Goal: Check status: Check status

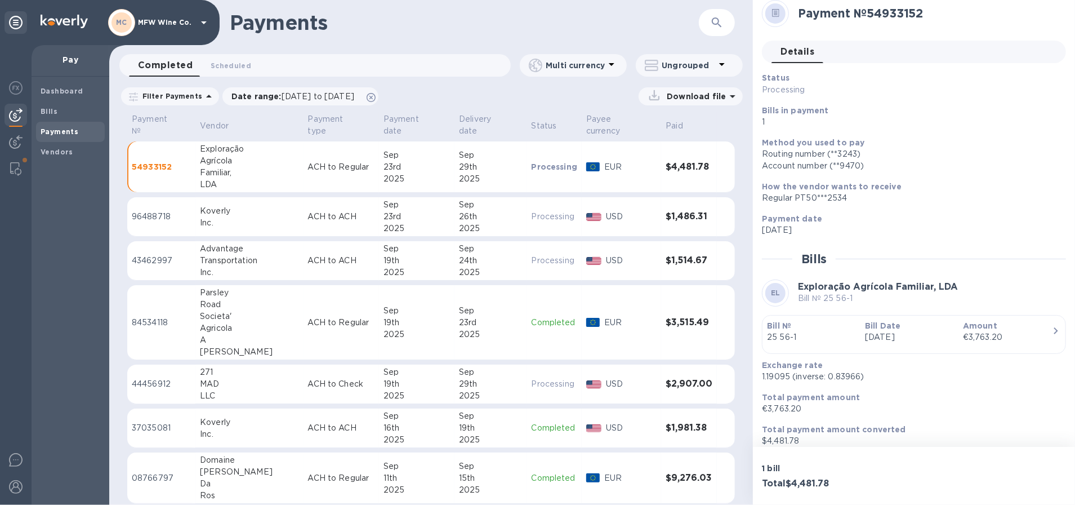
scroll to position [17, 0]
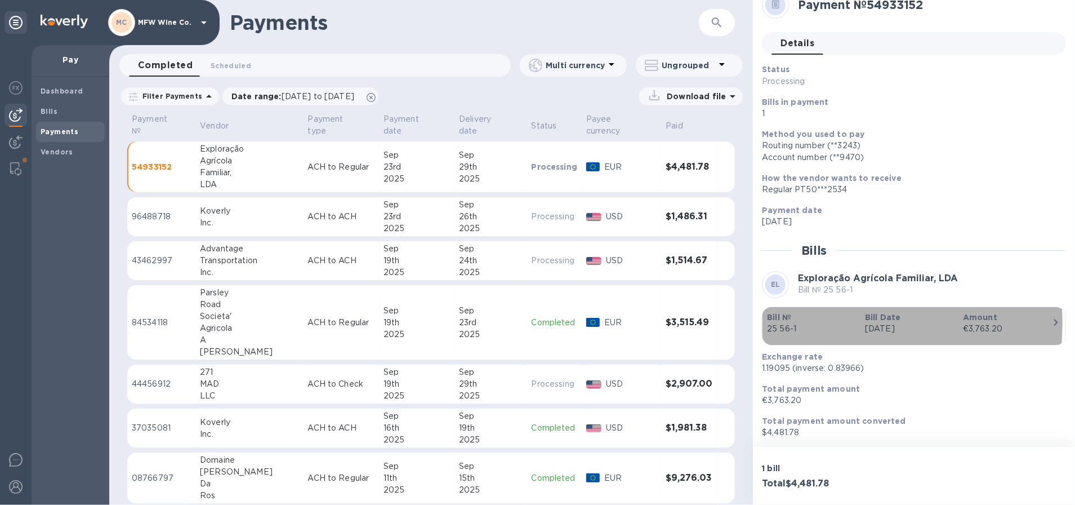
click at [816, 323] on p "25 56-1" at bounding box center [811, 329] width 89 height 12
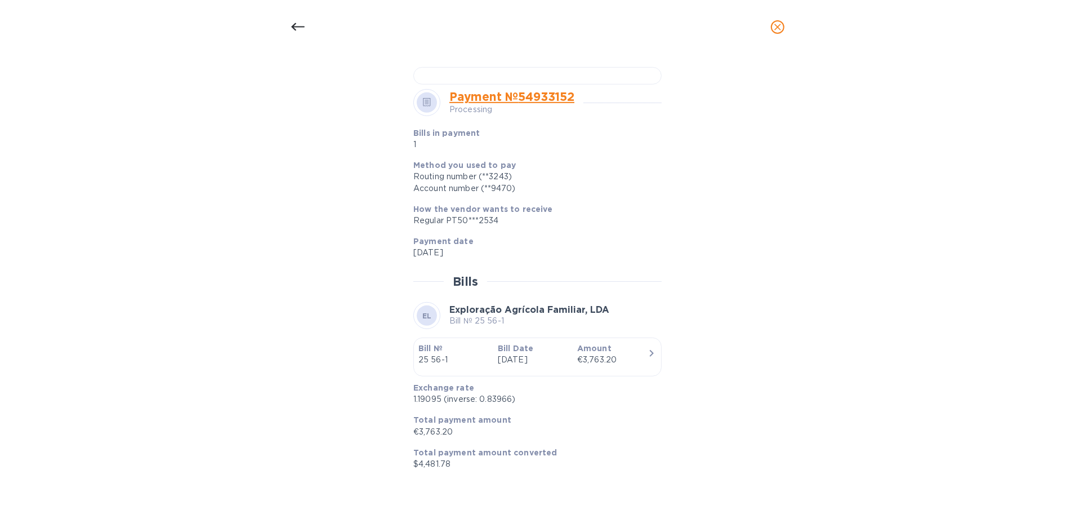
scroll to position [722, 0]
click at [288, 25] on div at bounding box center [297, 27] width 27 height 27
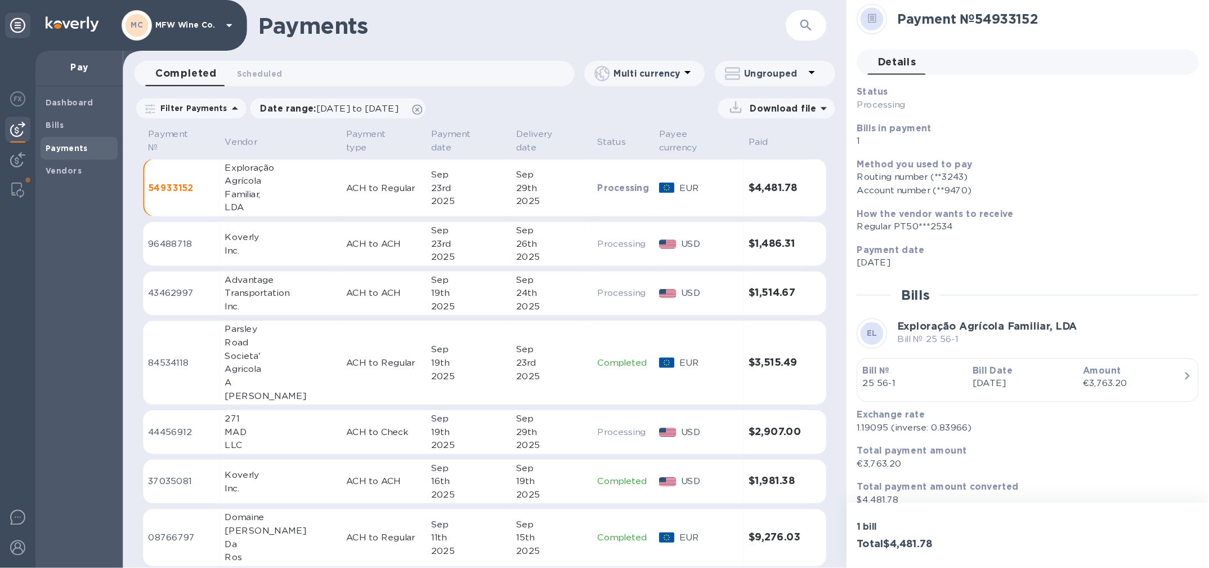
scroll to position [0, 0]
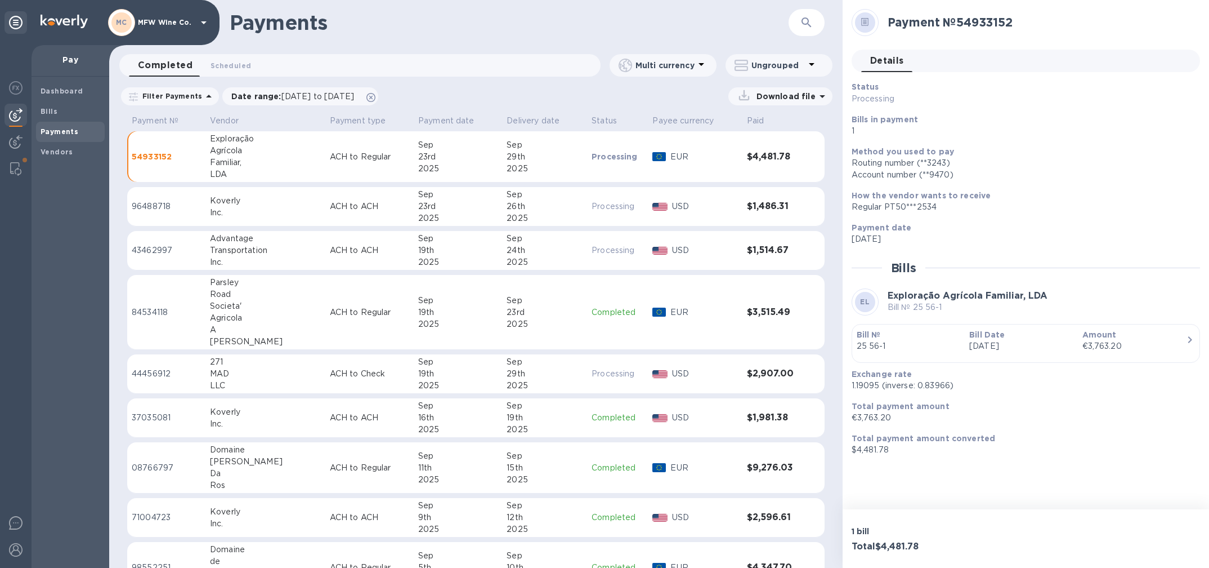
click at [1017, 57] on div "Details 0" at bounding box center [1030, 61] width 339 height 23
click at [668, 42] on div "Payments ​" at bounding box center [476, 22] width 734 height 45
click at [1074, 335] on p "Amount" at bounding box center [1135, 334] width 104 height 11
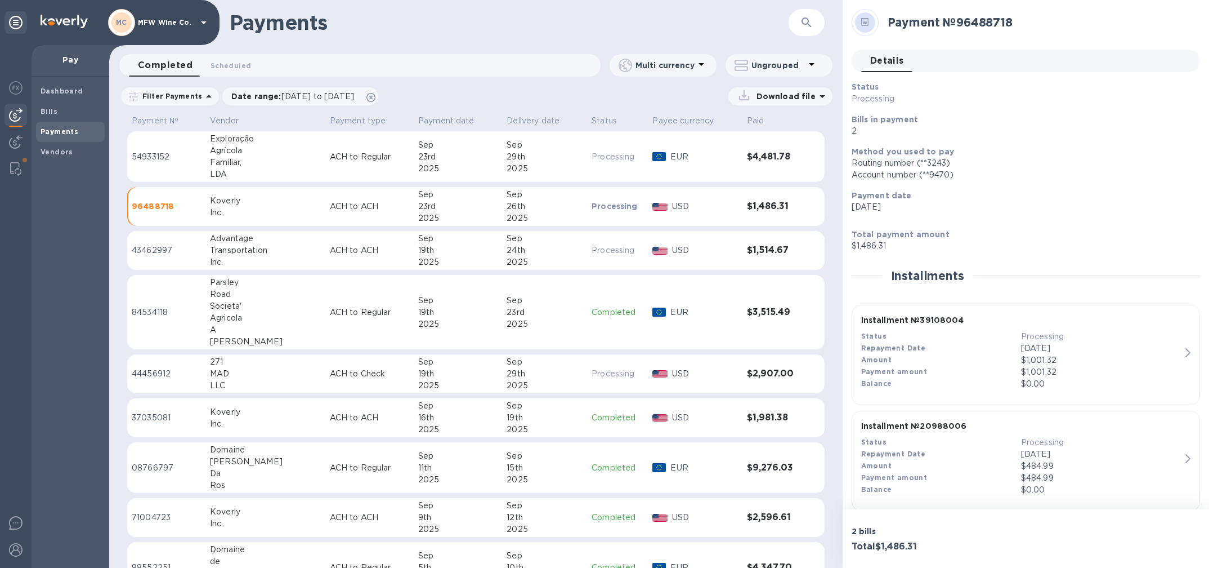
click at [774, 152] on h3 "$4,481.78" at bounding box center [773, 156] width 53 height 11
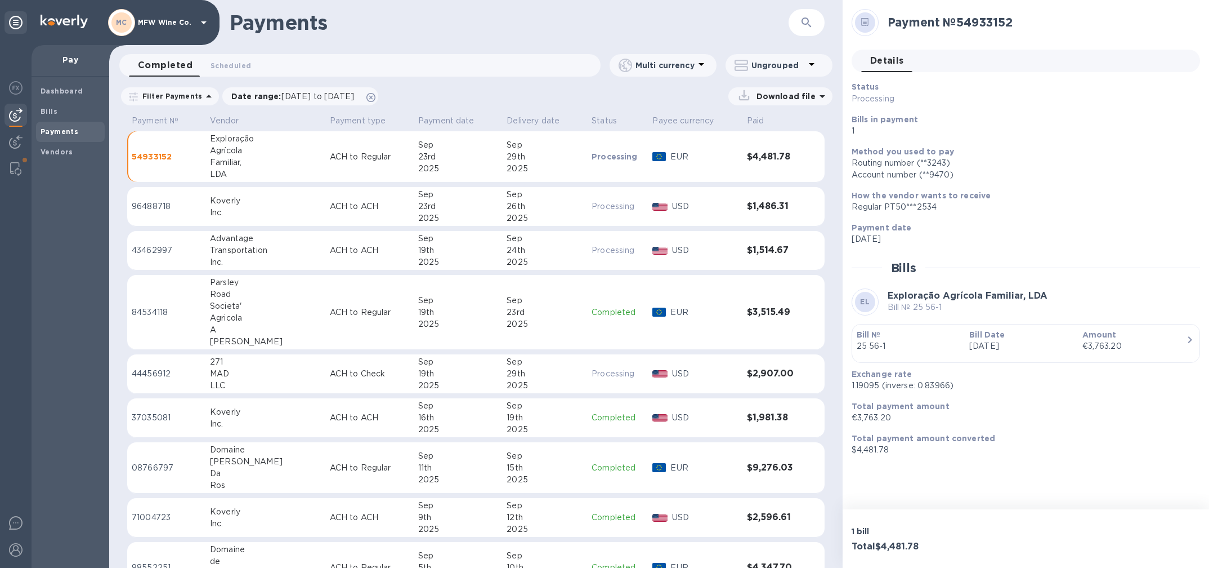
click at [1148, 353] on div "button" at bounding box center [1026, 355] width 338 height 6
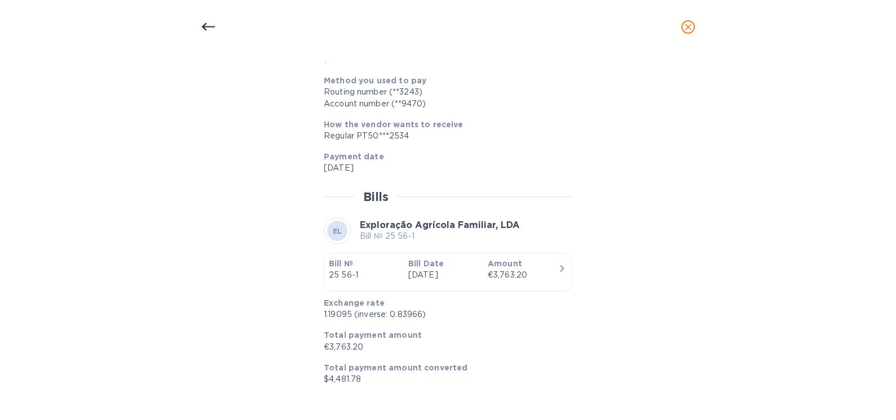
scroll to position [805, 0]
click at [560, 267] on icon "button" at bounding box center [562, 269] width 14 height 14
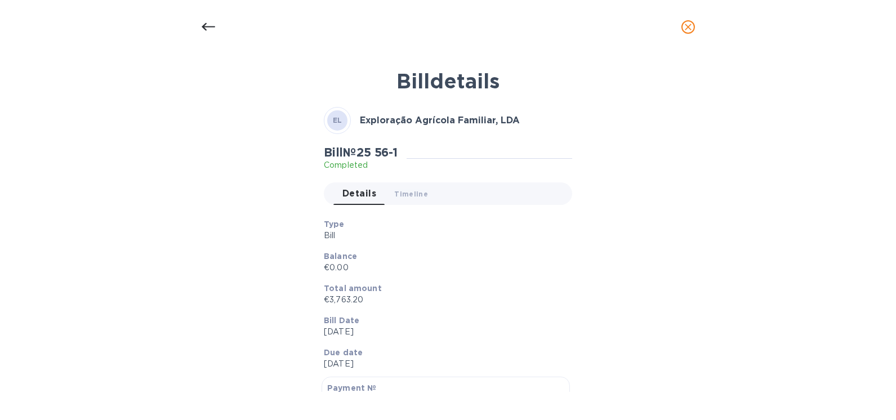
scroll to position [0, 0]
click at [391, 181] on div "Bill № 25 56-1 Completed Details 0 Timeline 0" at bounding box center [448, 180] width 253 height 73
click at [400, 189] on span "Timeline 0" at bounding box center [411, 195] width 34 height 12
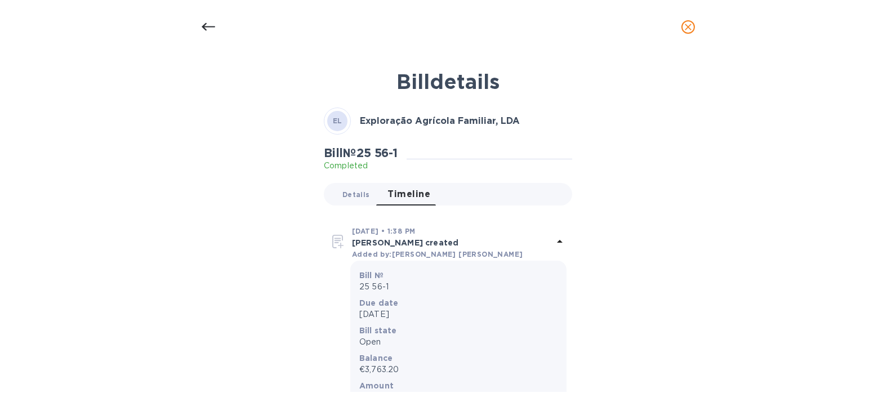
click at [350, 191] on span "Details 0" at bounding box center [355, 195] width 27 height 12
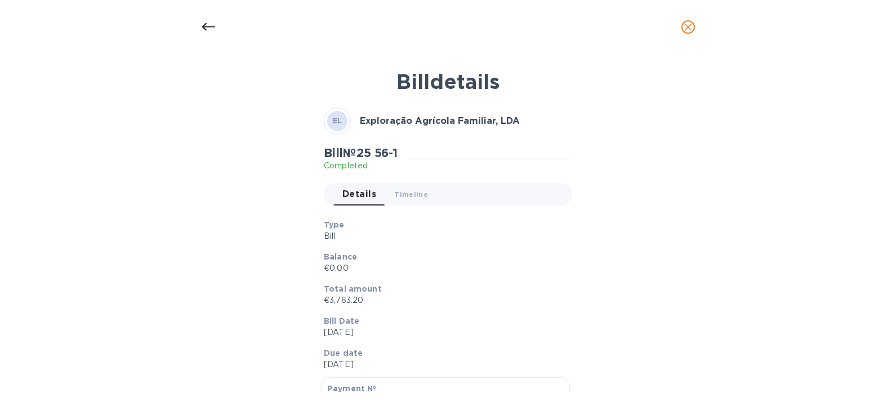
click at [198, 25] on div at bounding box center [208, 27] width 27 height 27
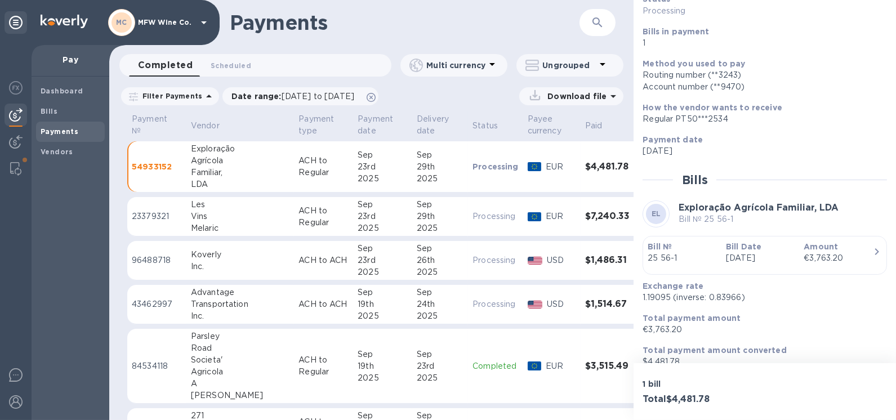
scroll to position [100, 0]
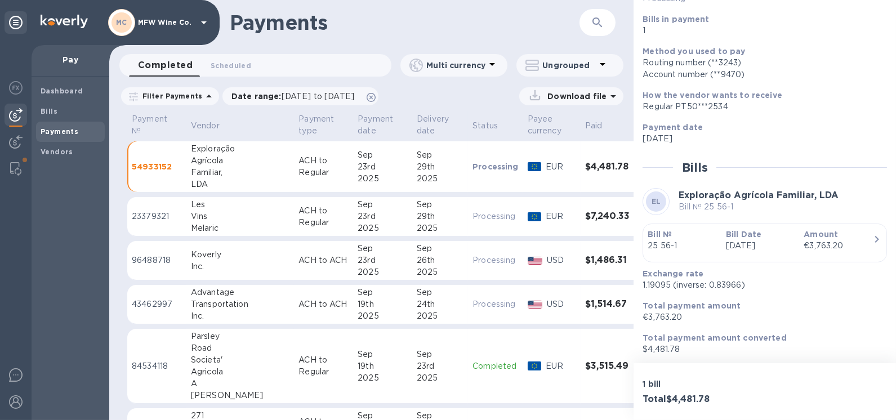
click at [775, 247] on p "[DATE]" at bounding box center [760, 246] width 69 height 12
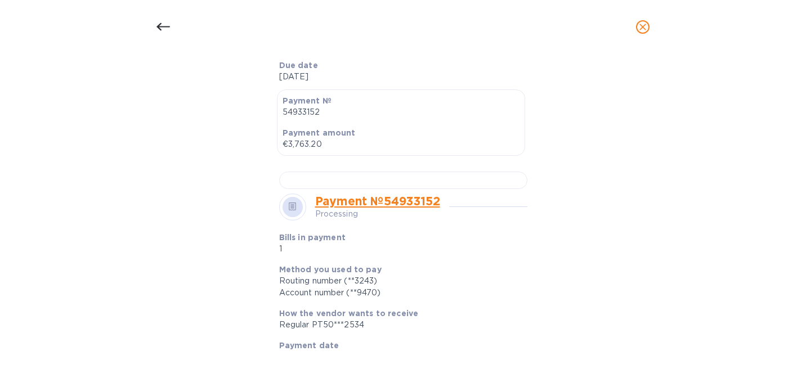
scroll to position [0, 0]
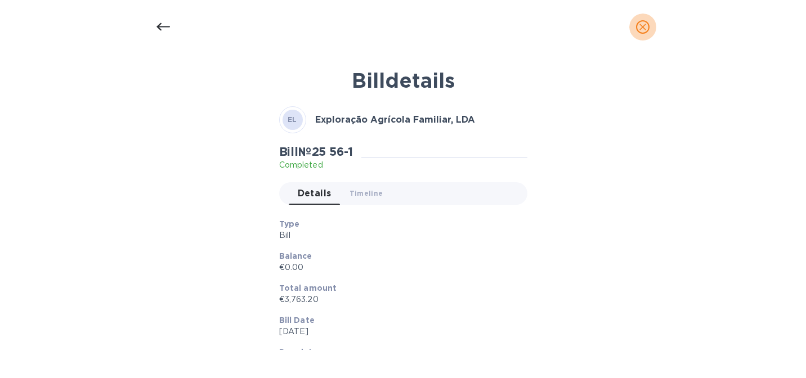
click at [648, 26] on icon "close" at bounding box center [642, 26] width 11 height 11
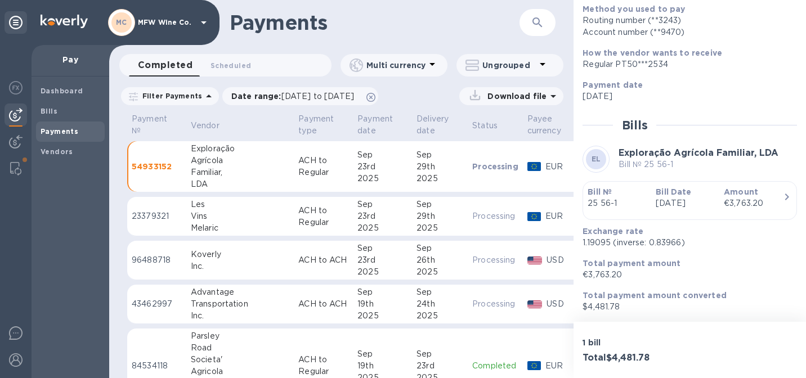
click at [523, 93] on p "Download file" at bounding box center [515, 96] width 64 height 11
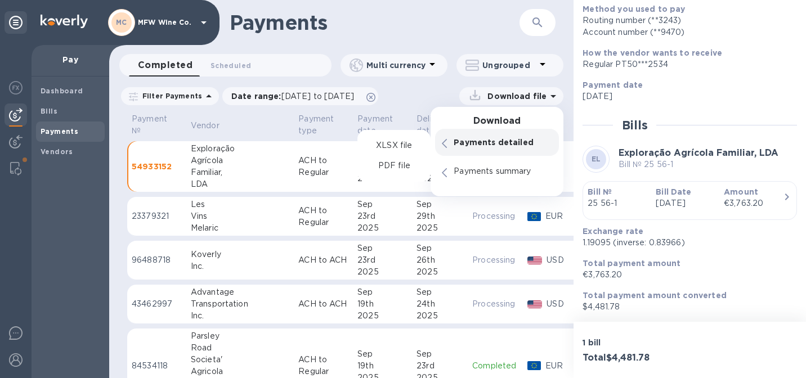
click at [514, 99] on p "Download file" at bounding box center [515, 96] width 64 height 11
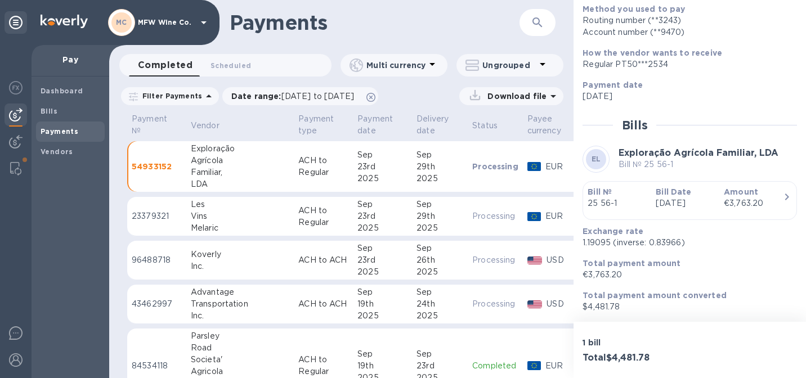
click at [448, 87] on div "Filter Payments Date range : 08/23/2025 to 09/24/2025 Download file" at bounding box center [341, 99] width 465 height 26
click at [472, 168] on p "Processing" at bounding box center [495, 166] width 46 height 11
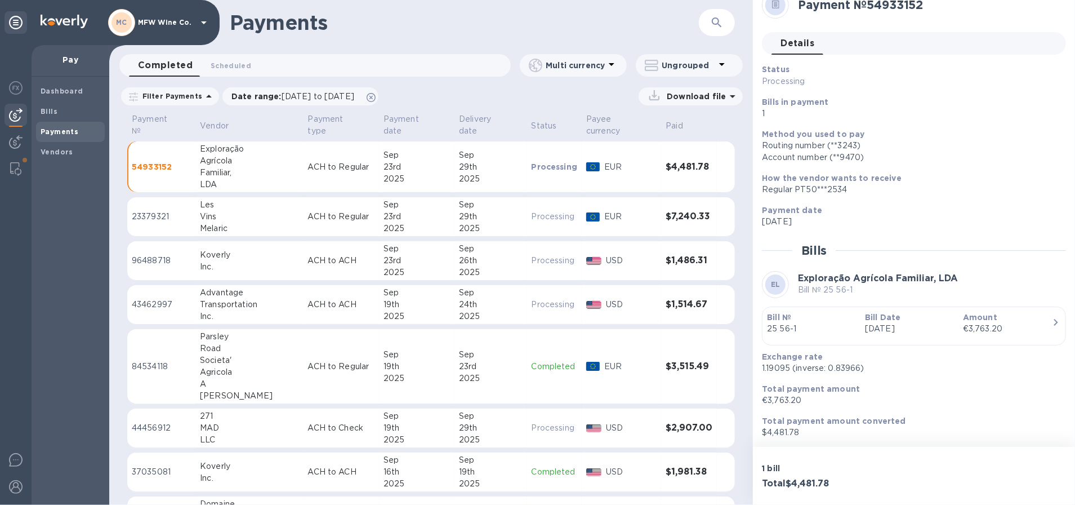
scroll to position [0, 0]
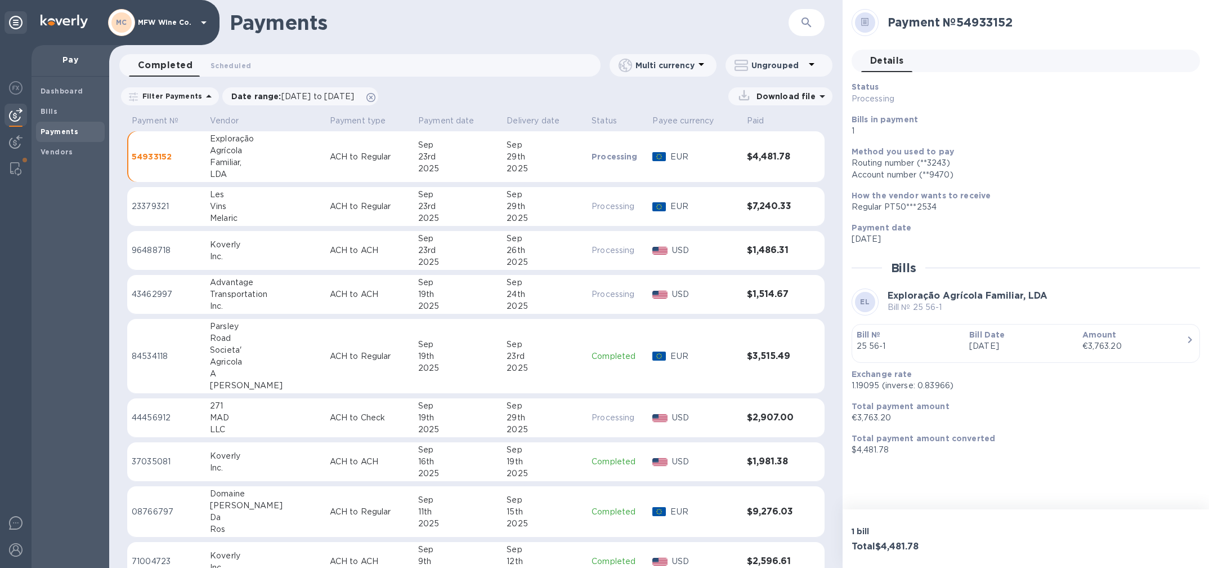
click at [1056, 454] on p "$4,481.78" at bounding box center [1022, 450] width 340 height 12
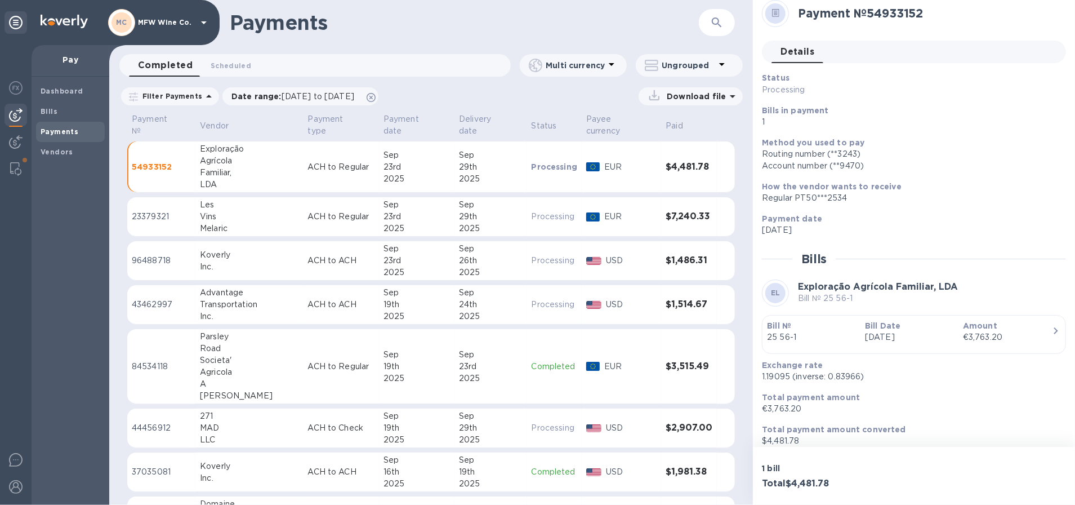
scroll to position [8, 0]
click at [777, 11] on icon at bounding box center [776, 14] width 8 height 8
click at [776, 16] on icon at bounding box center [776, 14] width 8 height 8
click at [653, 17] on h1 "Payments" at bounding box center [464, 23] width 469 height 24
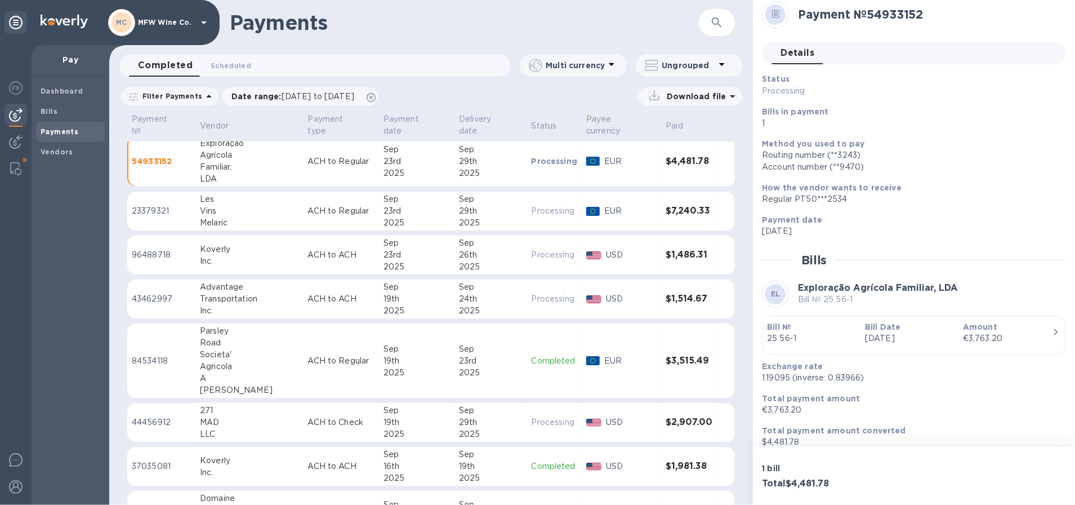
scroll to position [0, 0]
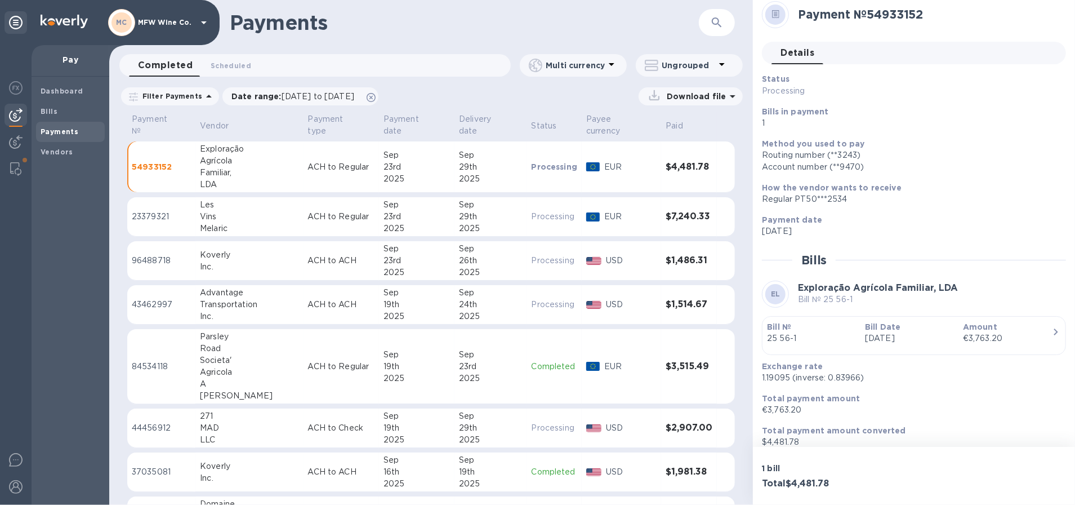
click at [309, 242] on td "ACH to ACH" at bounding box center [340, 260] width 75 height 39
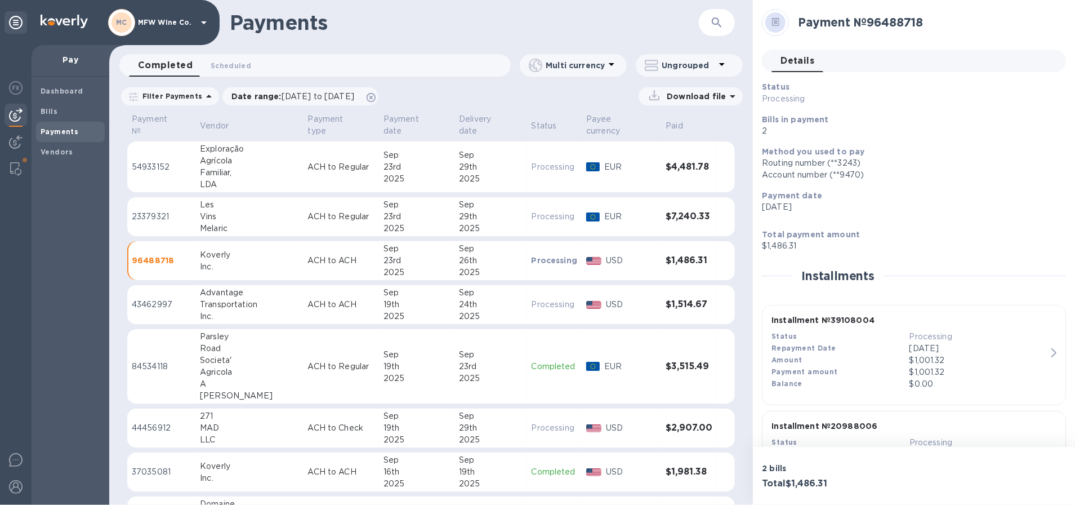
click at [945, 343] on p "[DATE]" at bounding box center [977, 348] width 137 height 12
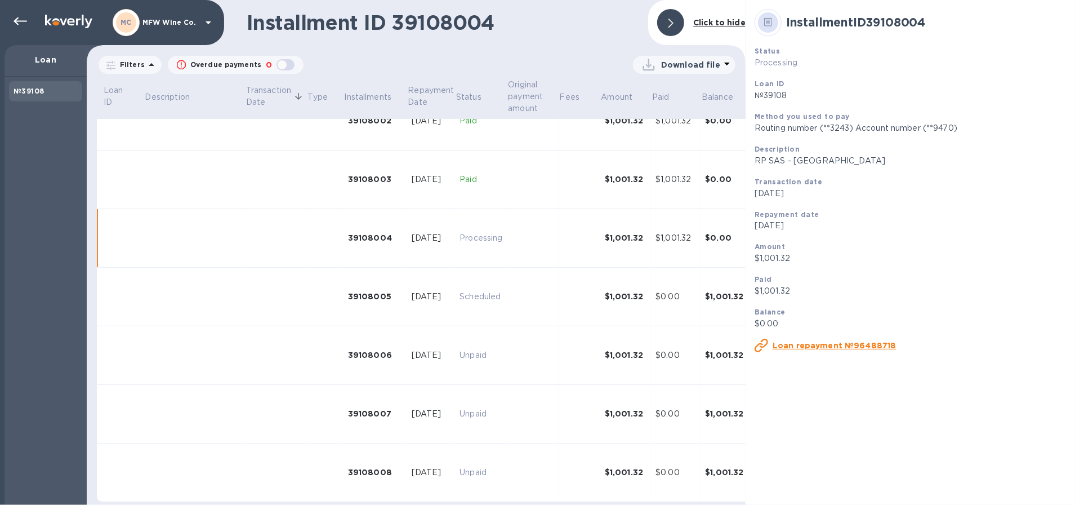
scroll to position [152, 0]
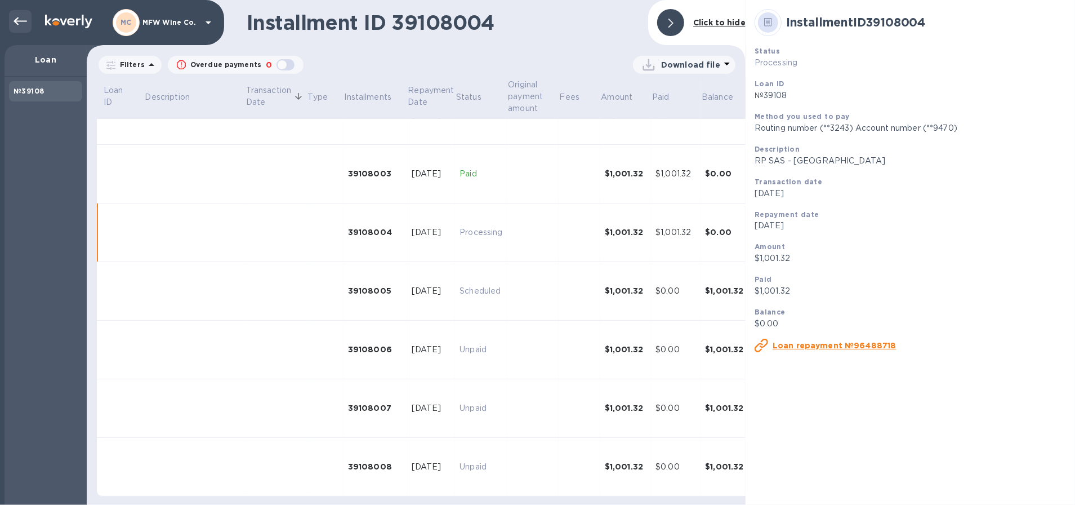
click at [19, 20] on icon at bounding box center [21, 22] width 14 height 14
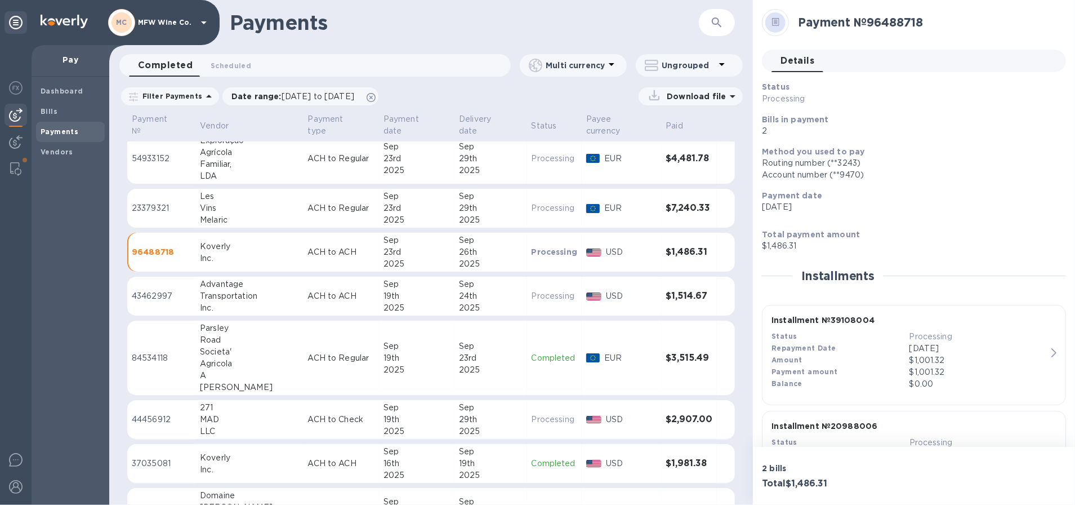
scroll to position [9, 0]
click at [152, 351] on p "84534118" at bounding box center [161, 357] width 59 height 12
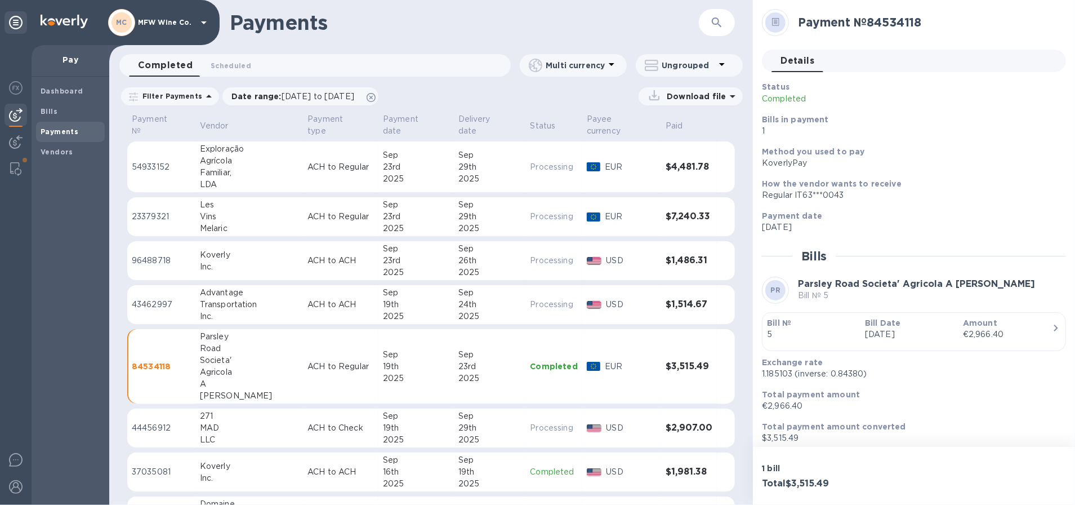
click at [1020, 331] on div "€2,966.40" at bounding box center [1007, 334] width 89 height 12
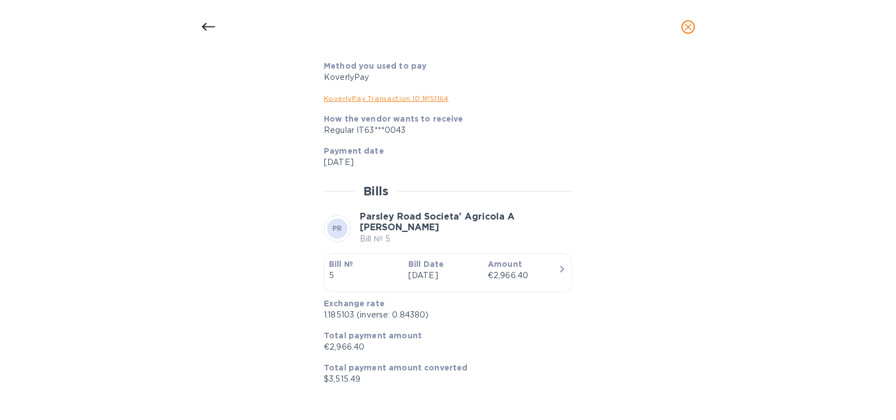
scroll to position [814, 0]
click at [541, 273] on div "€2,966.40" at bounding box center [523, 276] width 70 height 12
click at [557, 269] on icon "button" at bounding box center [562, 269] width 14 height 14
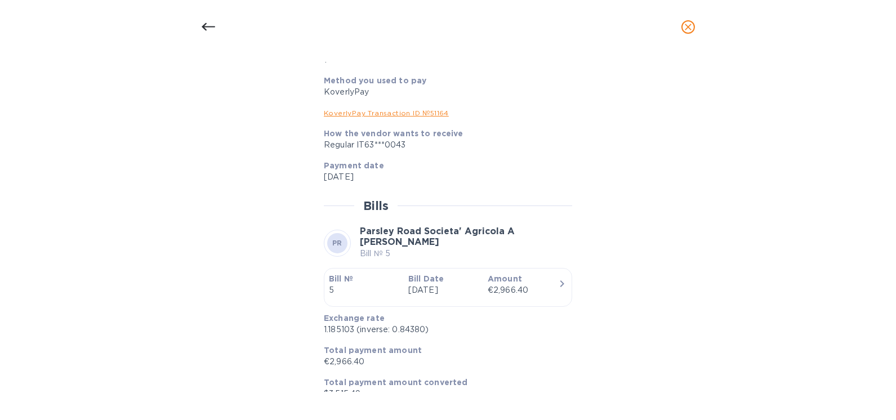
scroll to position [530, 0]
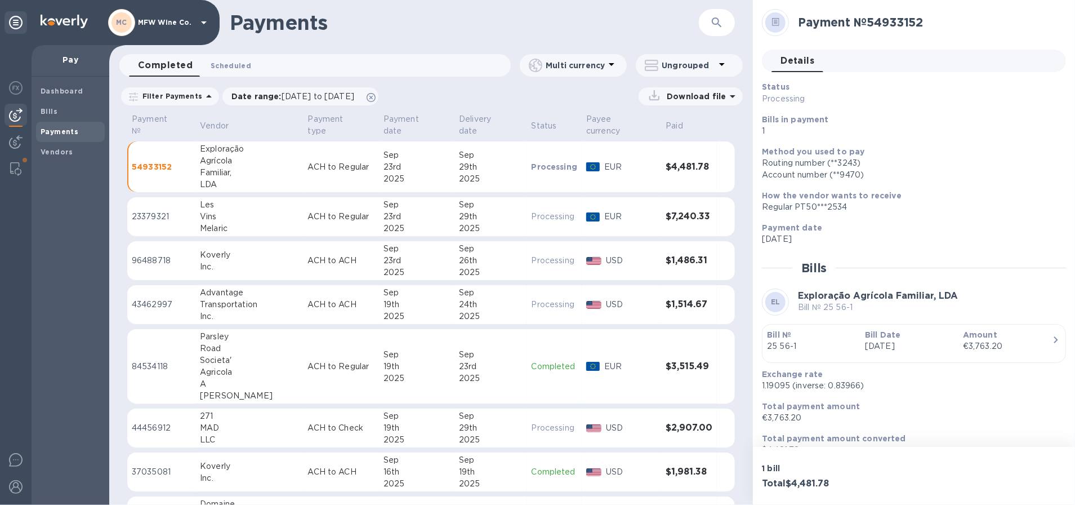
click at [234, 56] on button "Scheduled 0" at bounding box center [231, 65] width 59 height 23
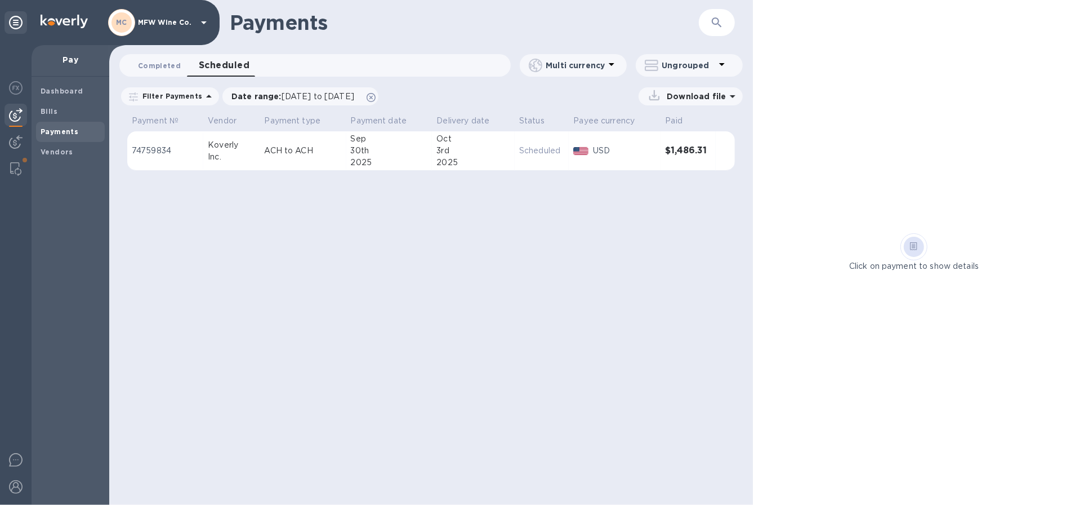
click at [183, 65] on button "Completed 0" at bounding box center [159, 65] width 61 height 23
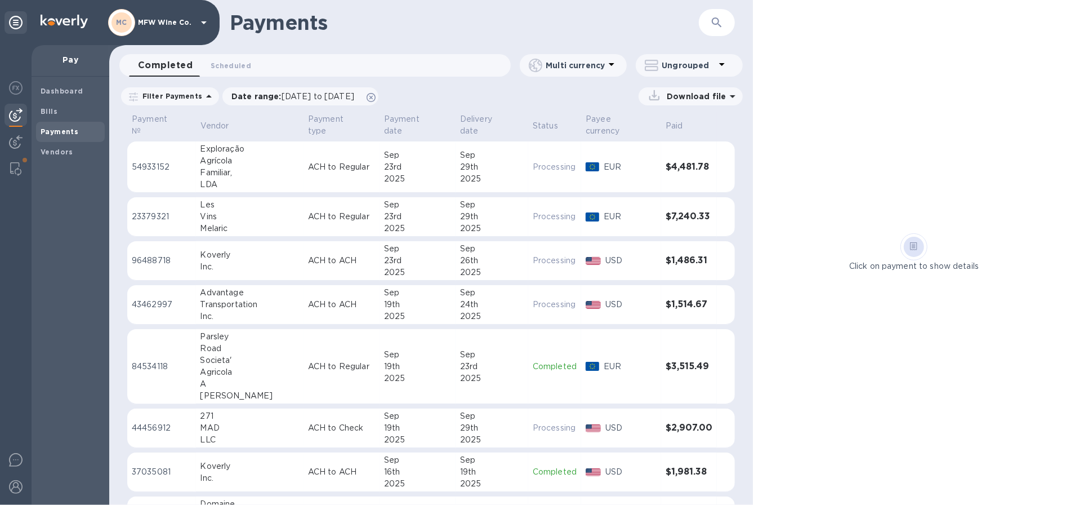
click at [186, 144] on td "54933152" at bounding box center [161, 166] width 69 height 51
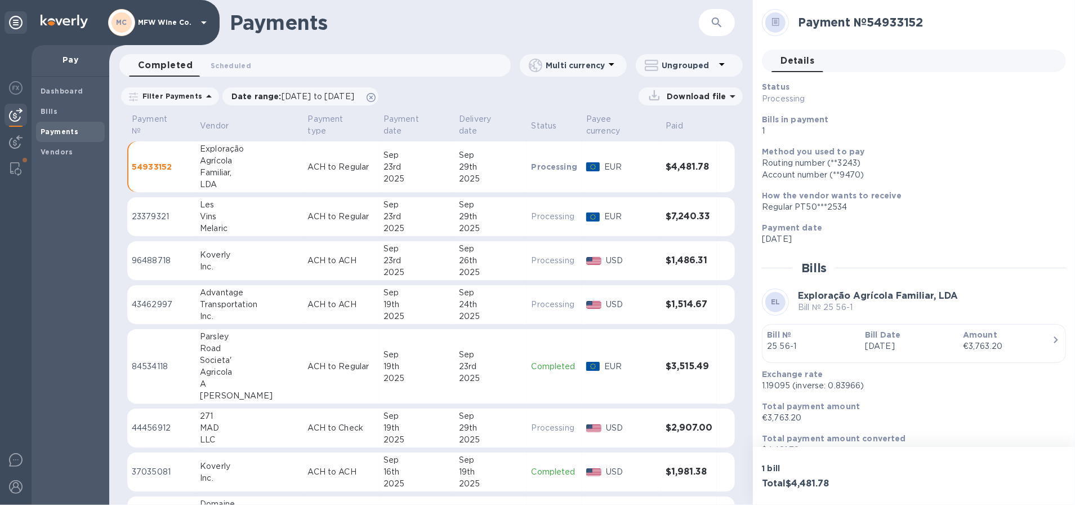
scroll to position [17, 0]
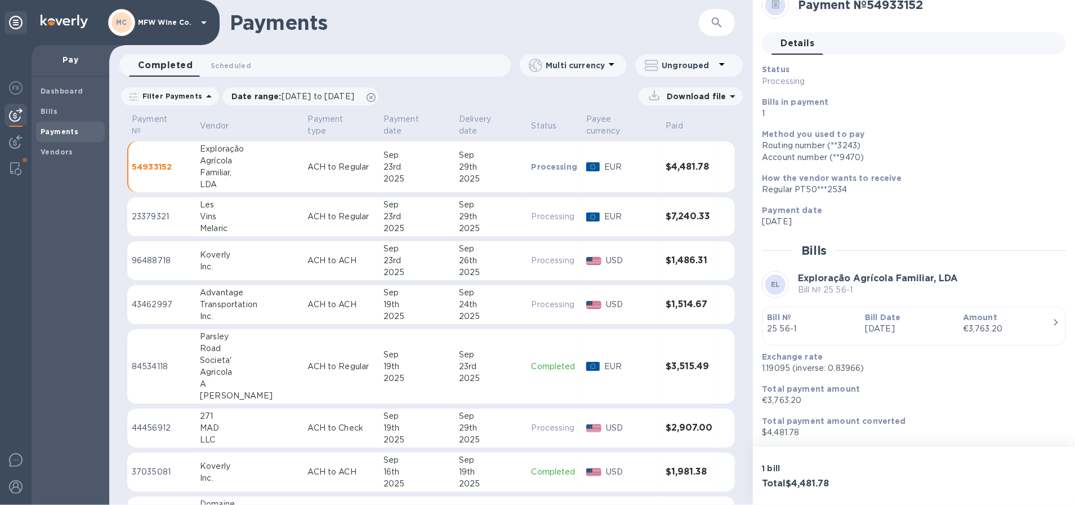
click at [882, 313] on b "Bill Date" at bounding box center [882, 317] width 35 height 9
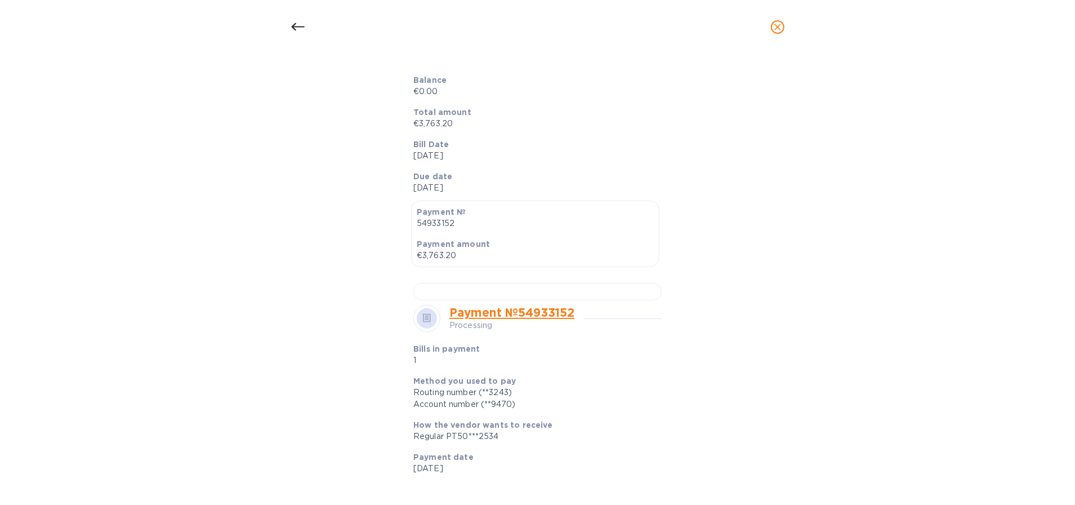
scroll to position [178, 0]
